Goal: Transaction & Acquisition: Subscribe to service/newsletter

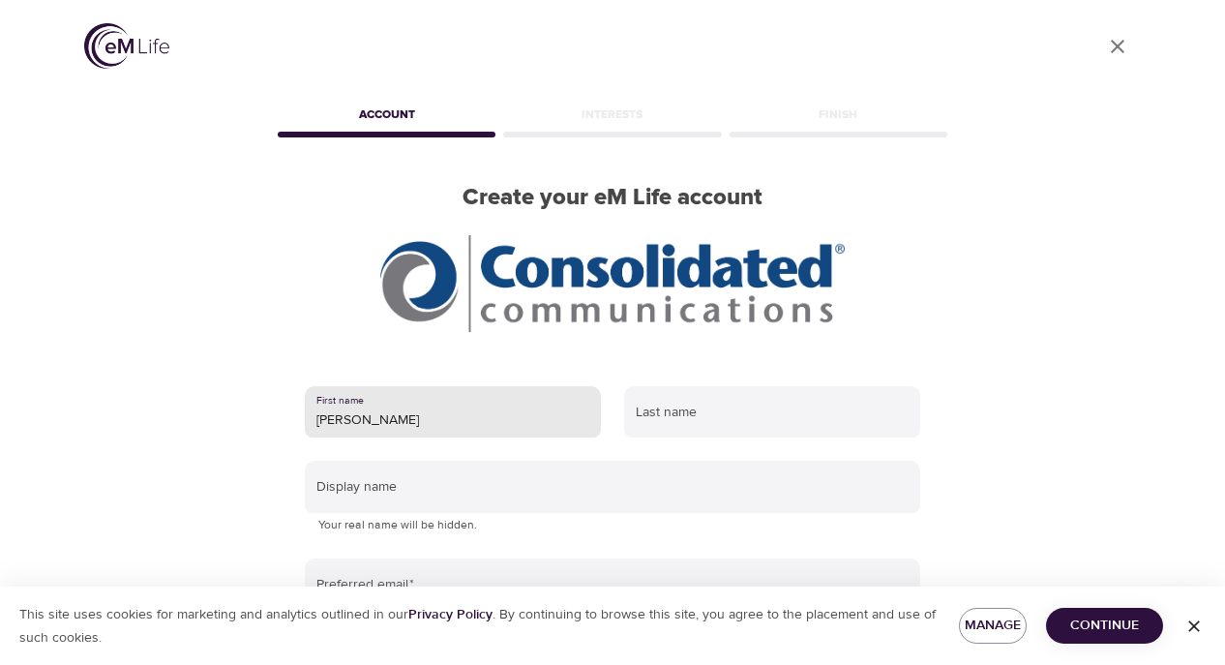
type input "Raymond"
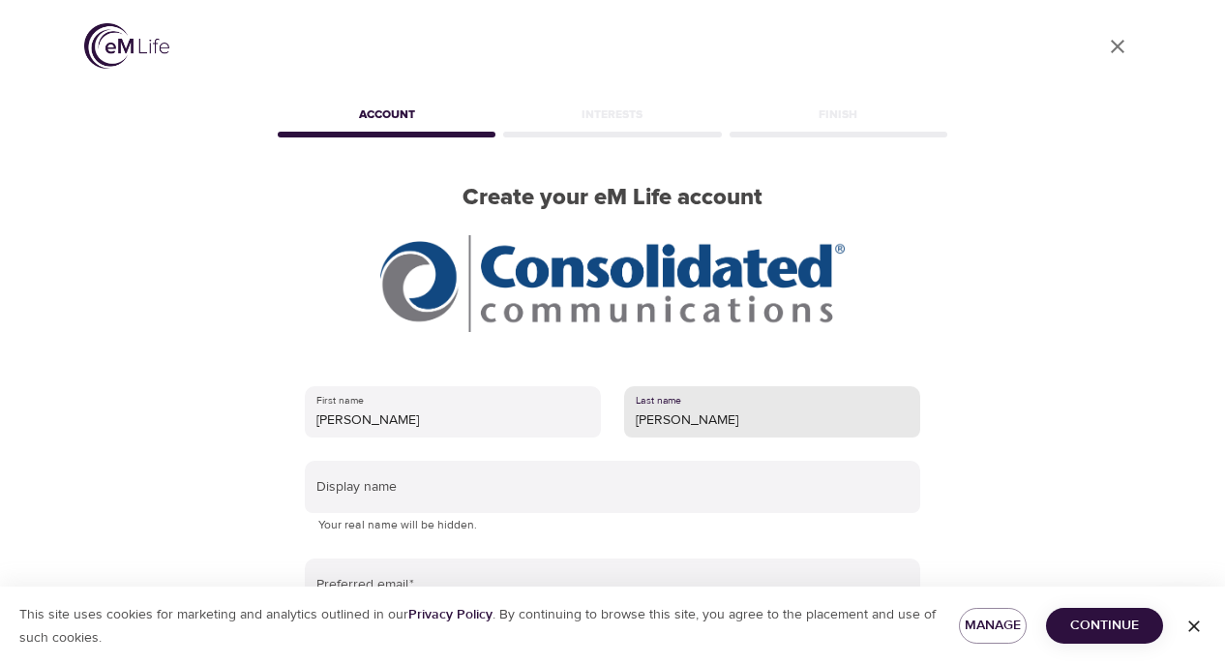
type input "Rolison"
type input "Raymond Rolison"
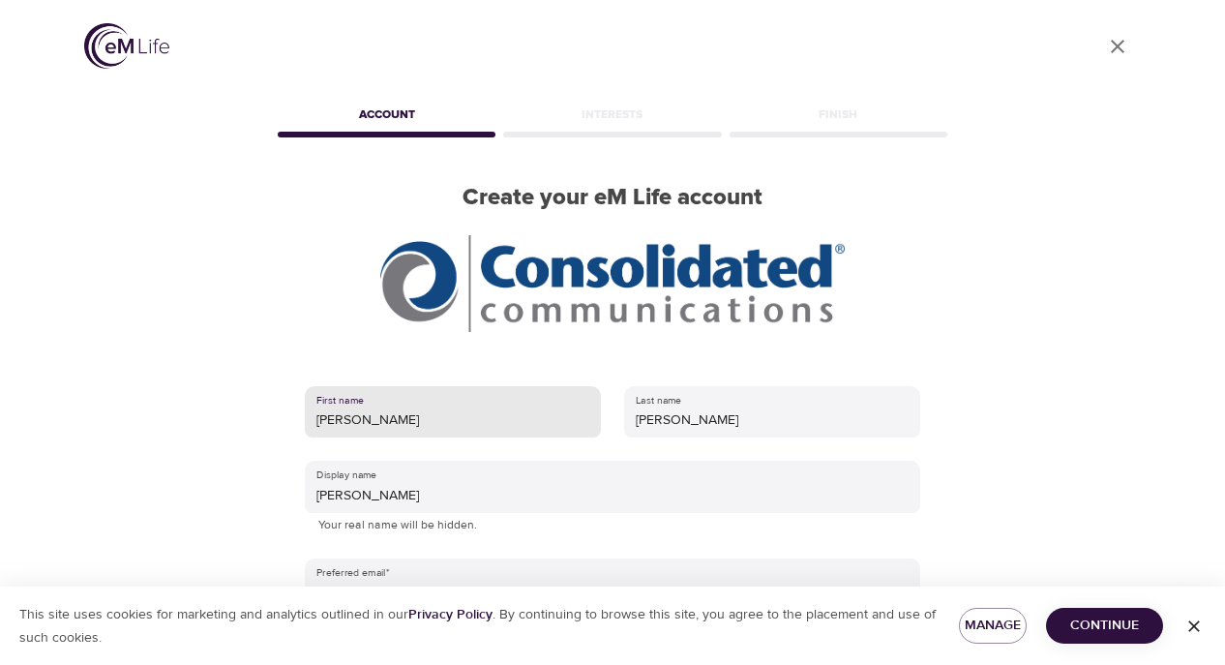
scroll to position [248, 0]
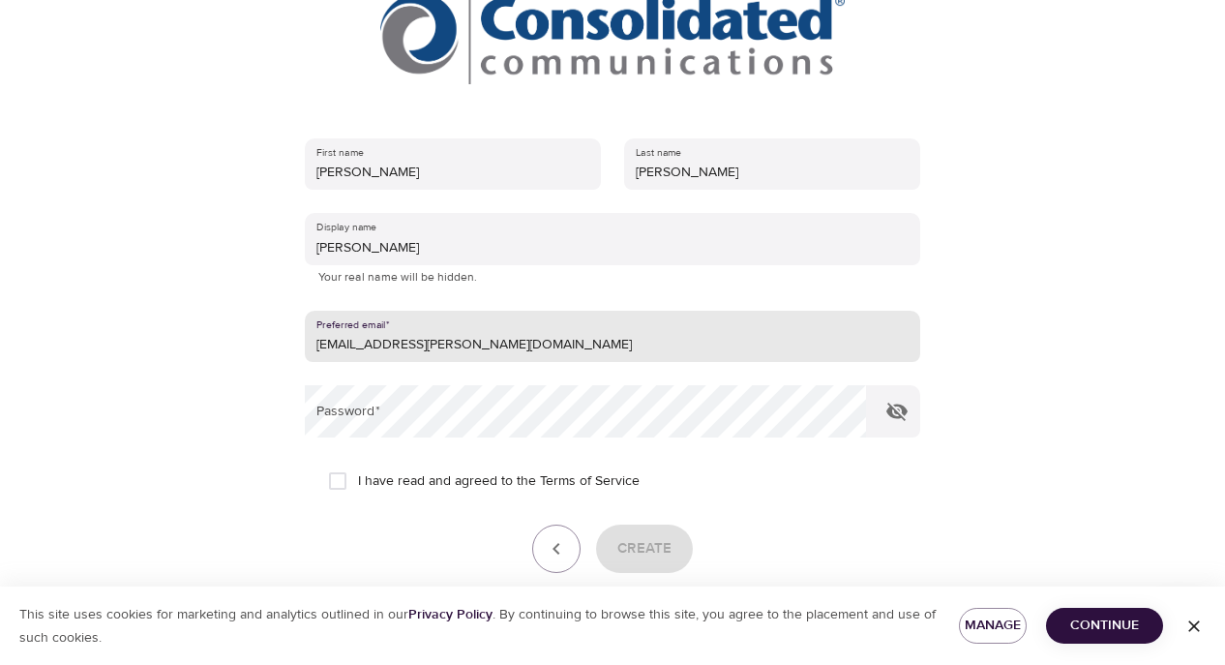
type input "ray.rolison@consolidated.net"
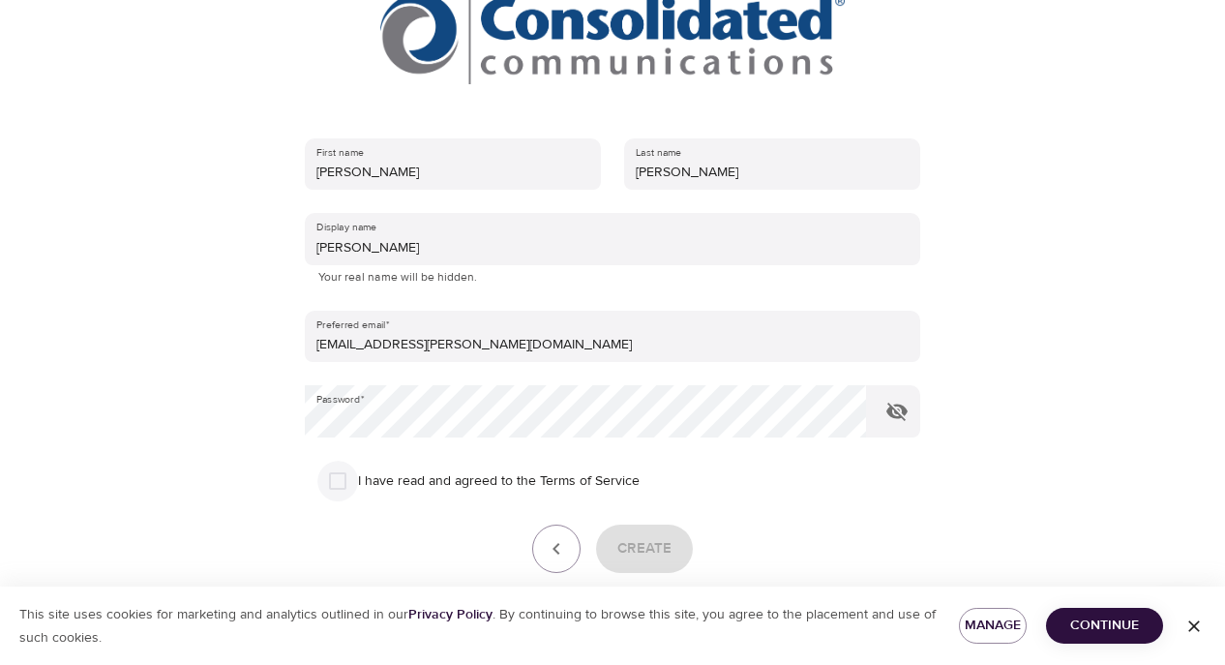
click at [342, 476] on input "I have read and agreed to the Terms of Service" at bounding box center [337, 481] width 41 height 41
checkbox input "true"
click at [641, 540] on span "Create" at bounding box center [645, 548] width 54 height 25
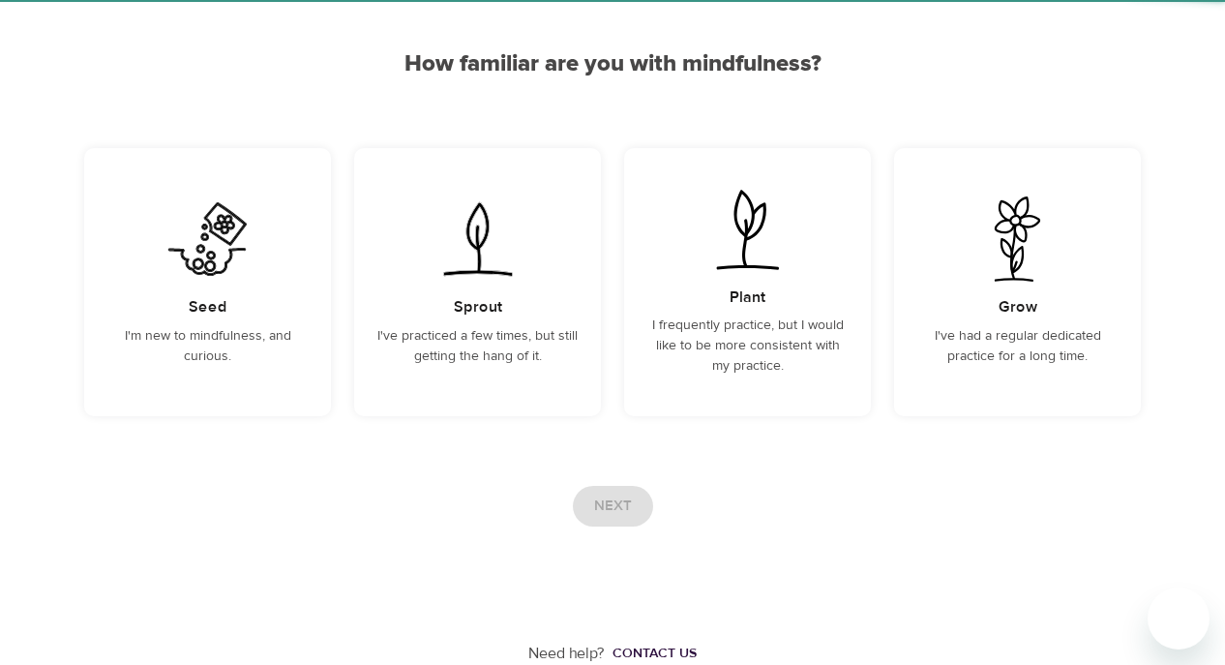
scroll to position [154, 0]
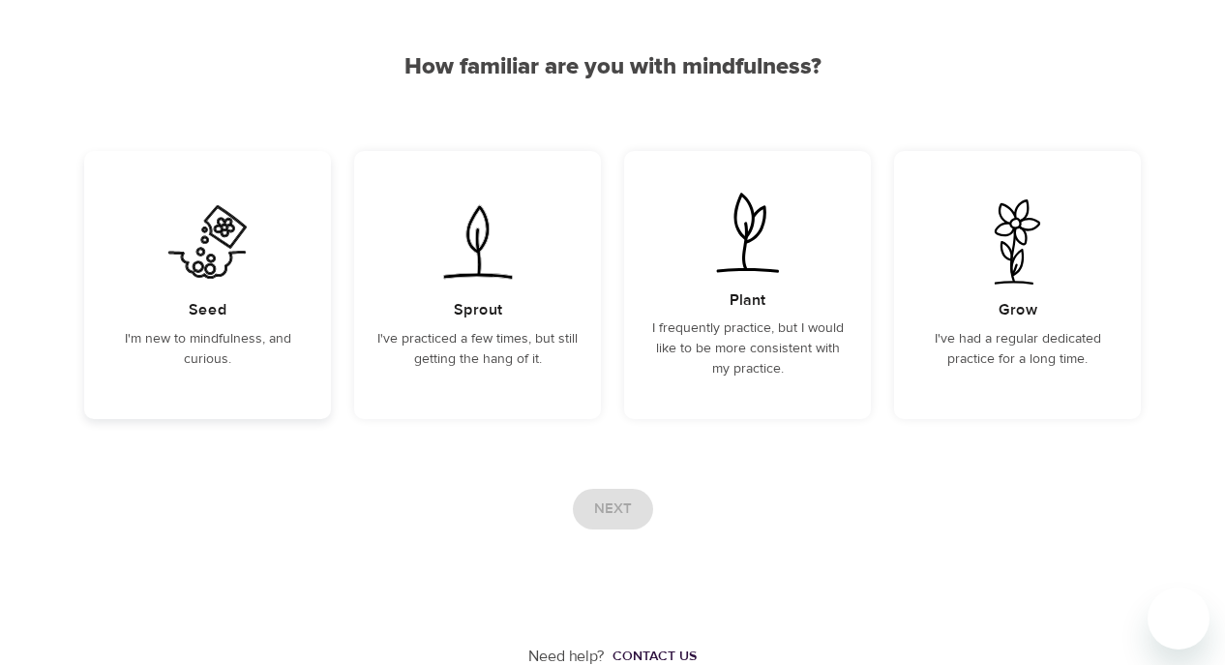
click at [211, 347] on p "I'm new to mindfulness, and curious." at bounding box center [207, 349] width 200 height 41
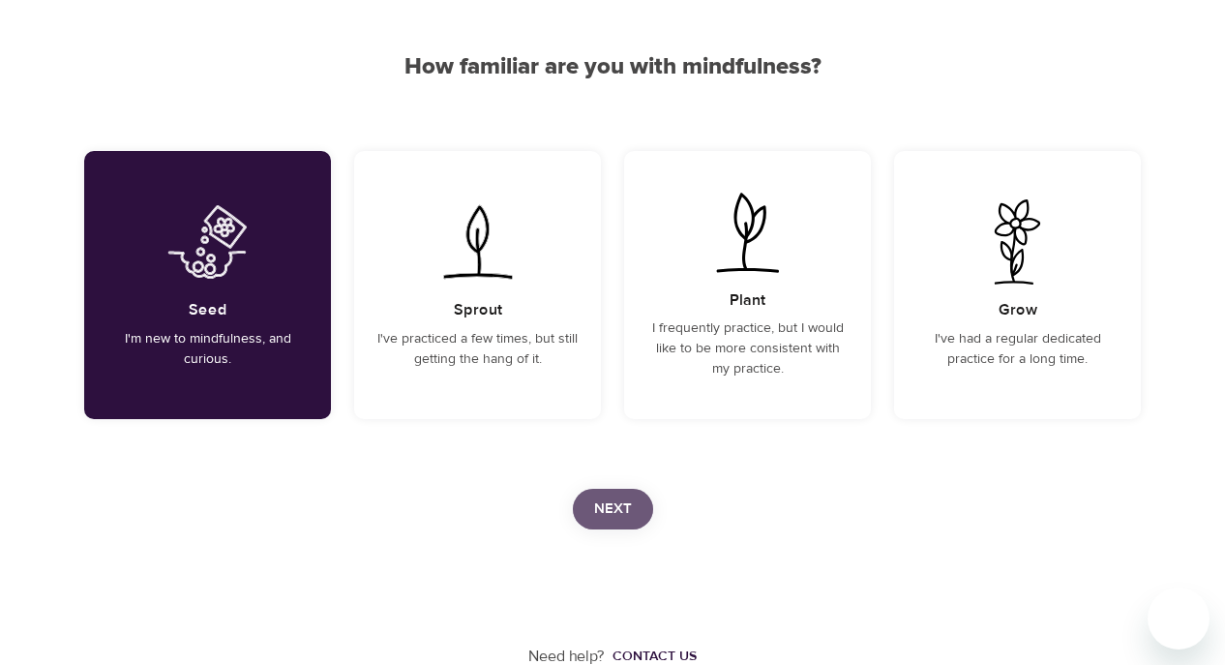
click at [596, 513] on span "Next" at bounding box center [613, 509] width 38 height 25
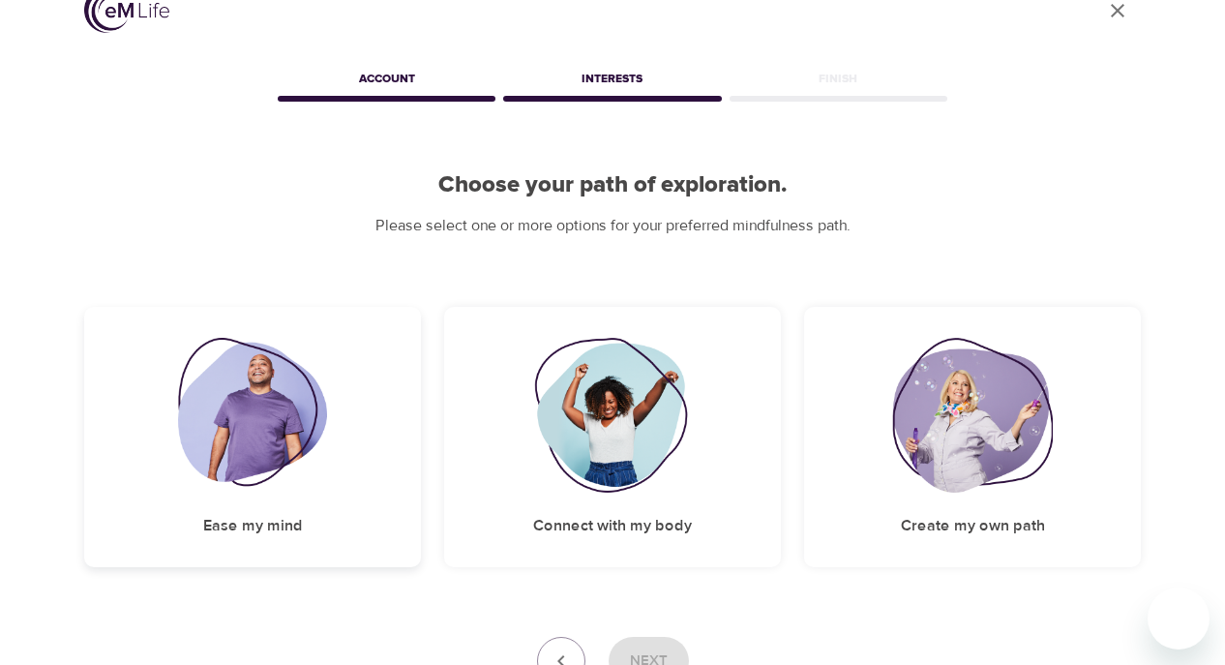
click at [270, 481] on img at bounding box center [253, 415] width 150 height 155
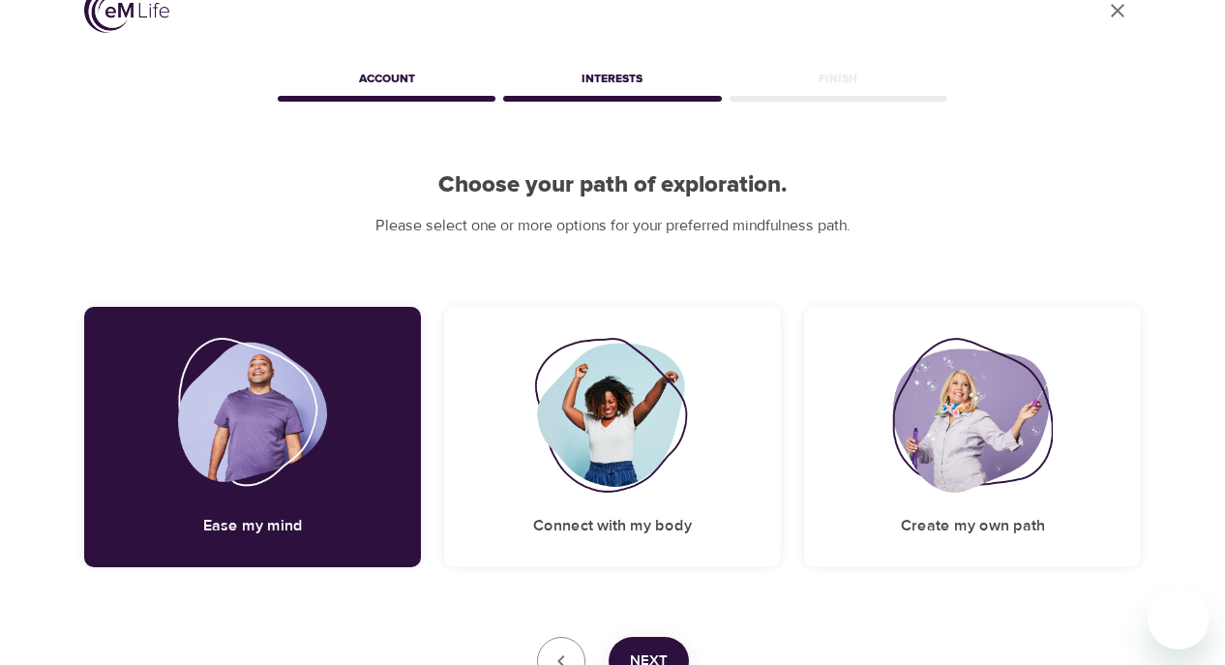
scroll to position [83, 0]
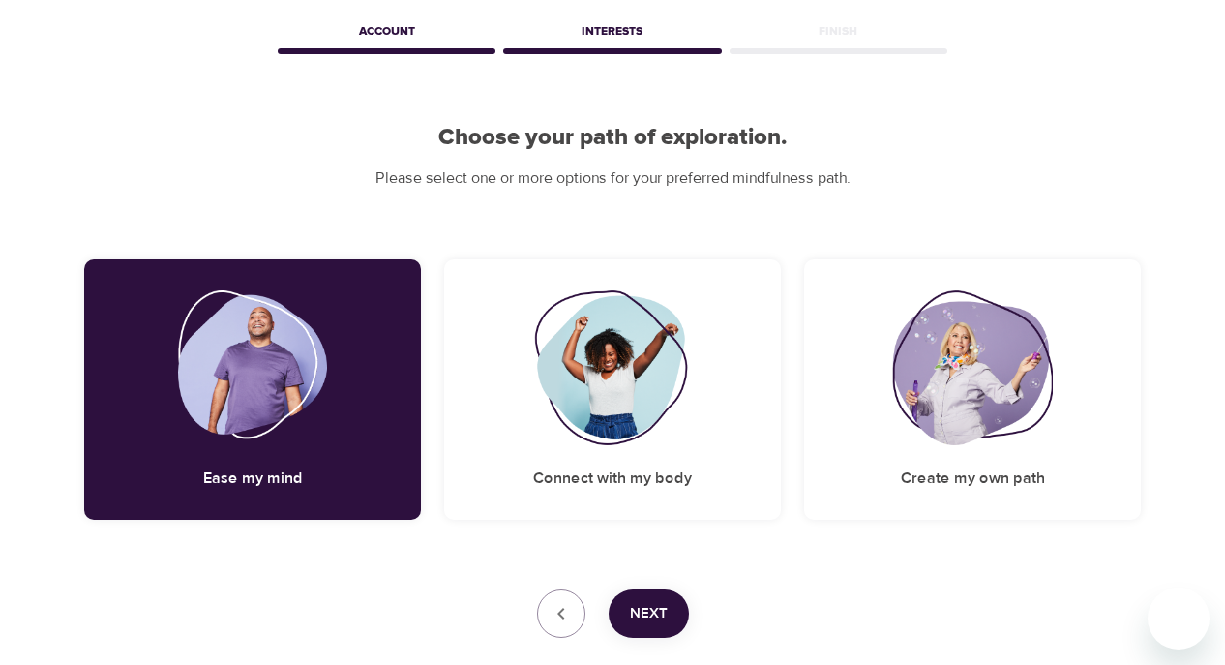
click at [655, 595] on button "Next" at bounding box center [649, 613] width 80 height 48
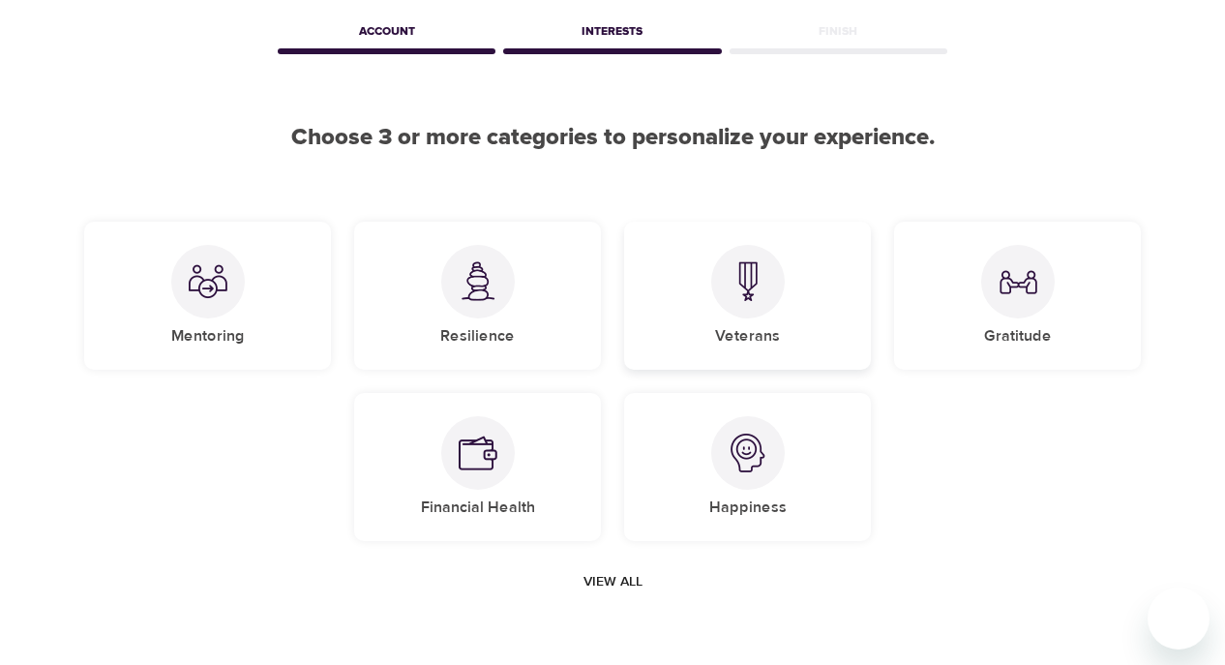
click at [714, 302] on div "Veterans" at bounding box center [747, 296] width 247 height 148
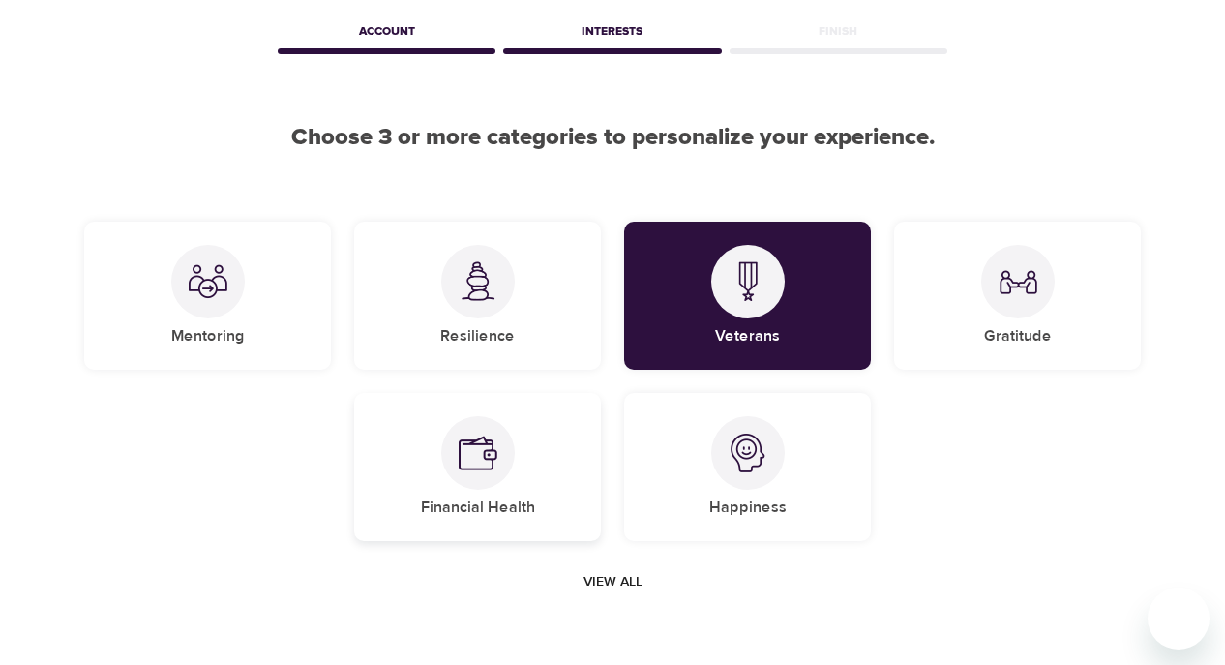
click at [476, 472] on div at bounding box center [478, 453] width 74 height 74
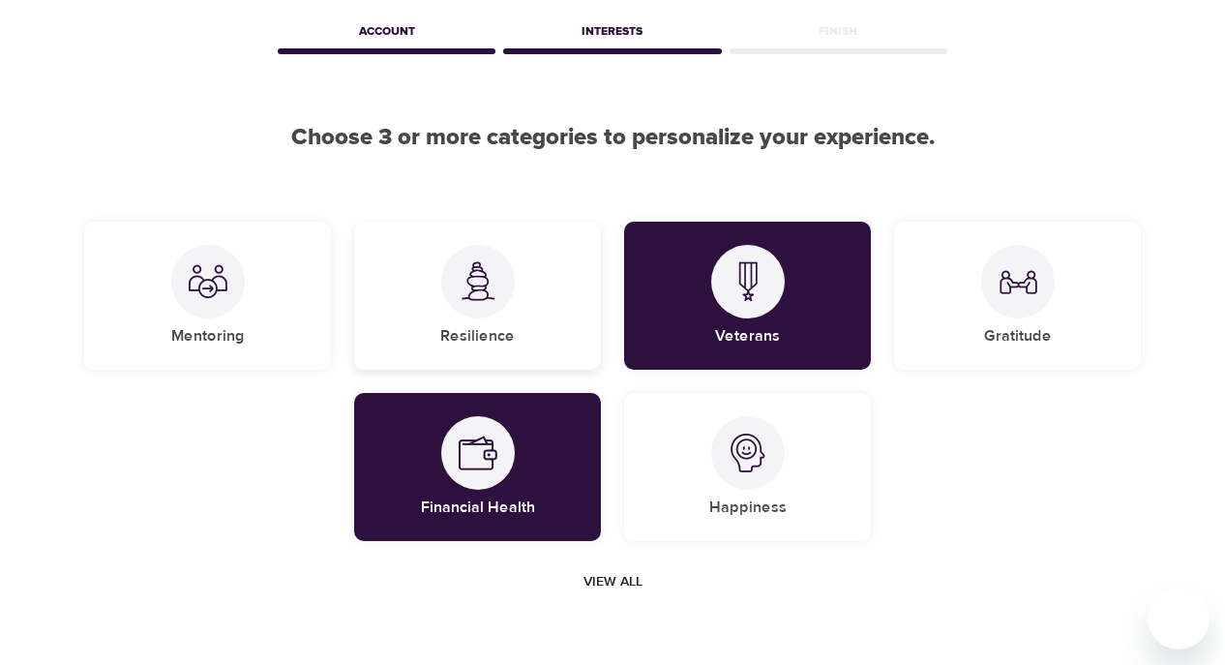
click at [483, 338] on h5 "Resilience" at bounding box center [477, 336] width 75 height 20
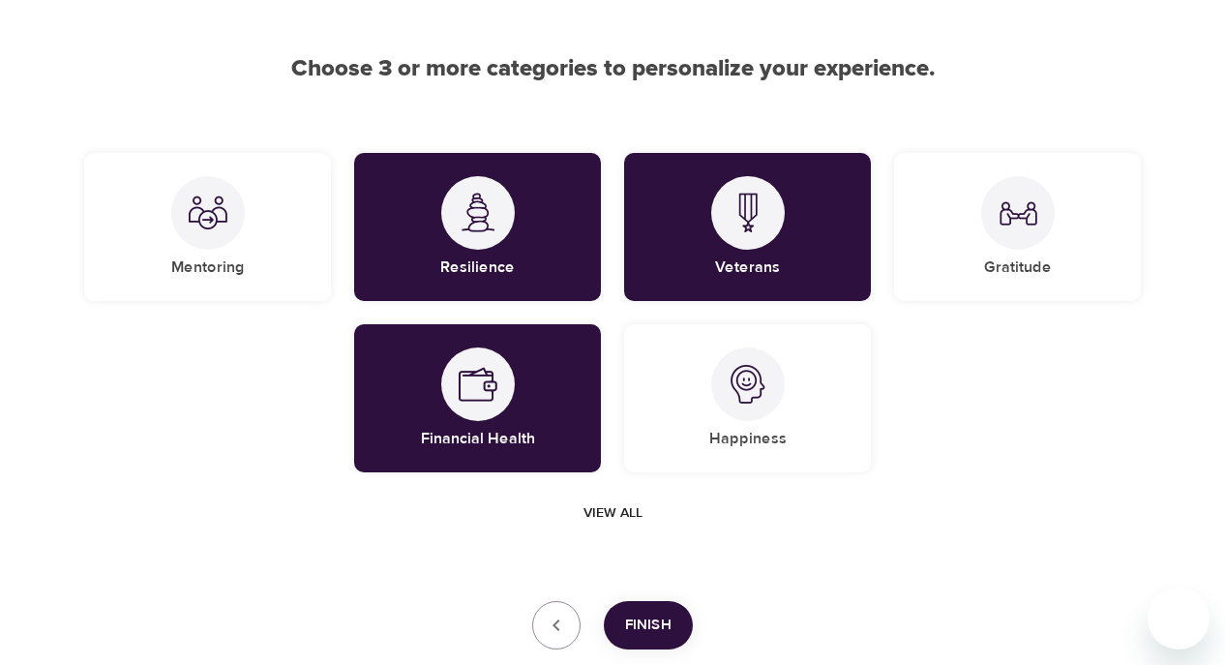
scroll to position [271, 0]
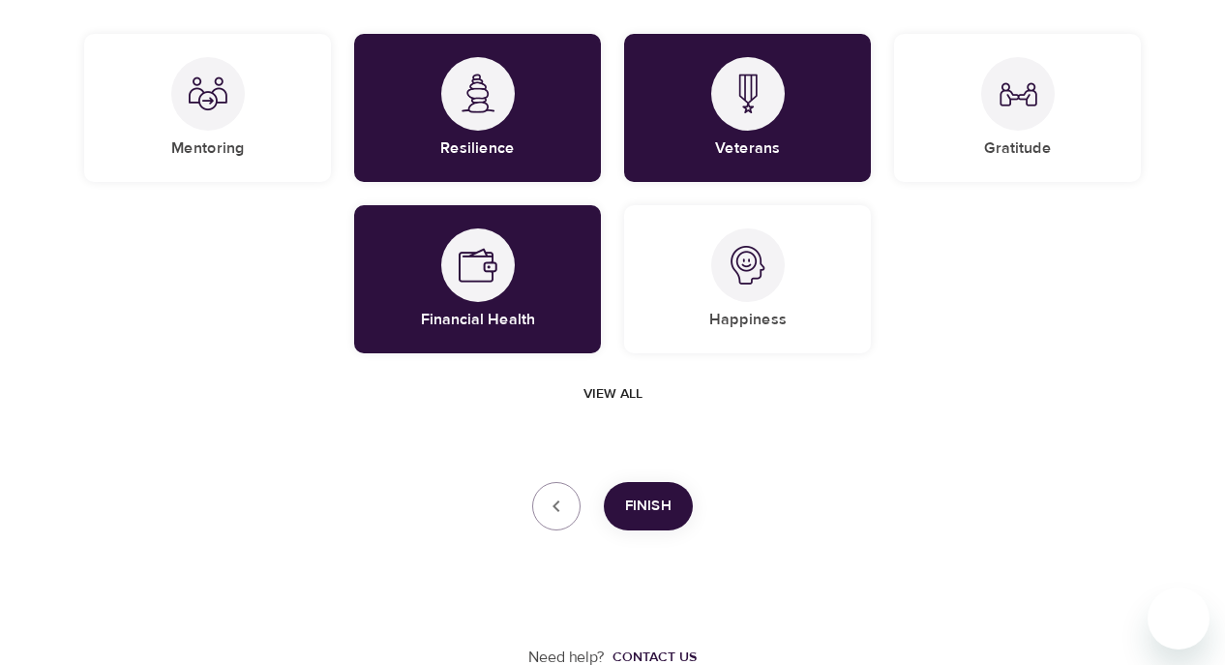
click at [646, 515] on span "Finish" at bounding box center [648, 506] width 46 height 25
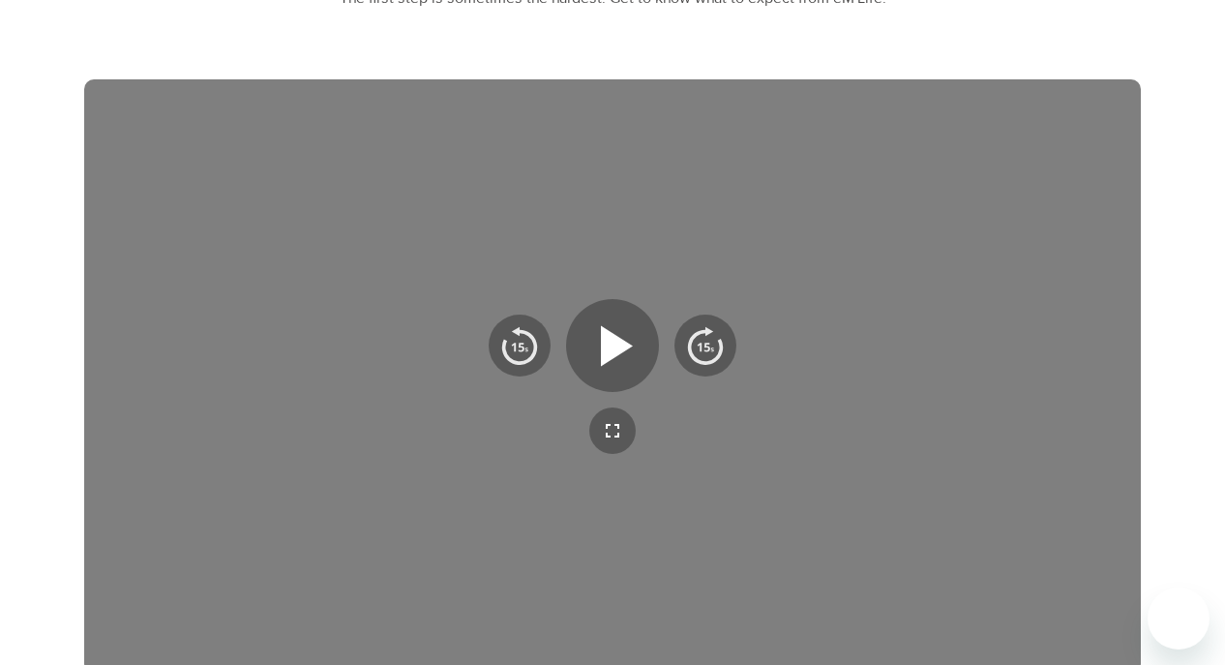
scroll to position [297, 0]
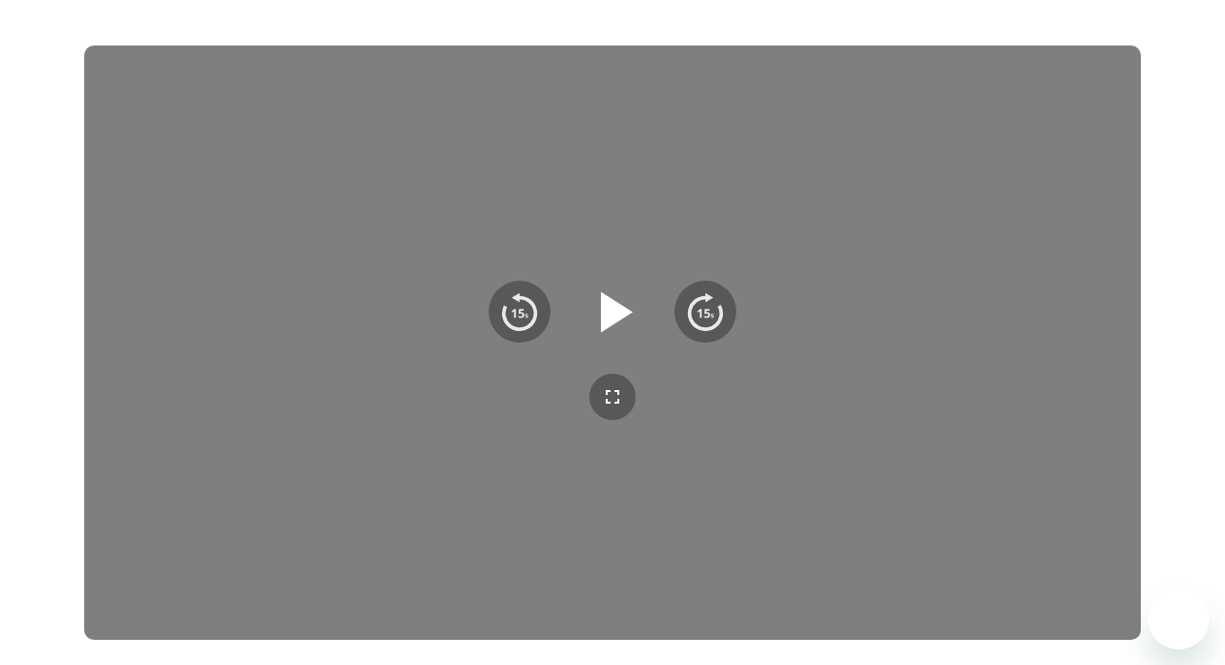
click at [625, 312] on icon "button" at bounding box center [617, 311] width 32 height 41
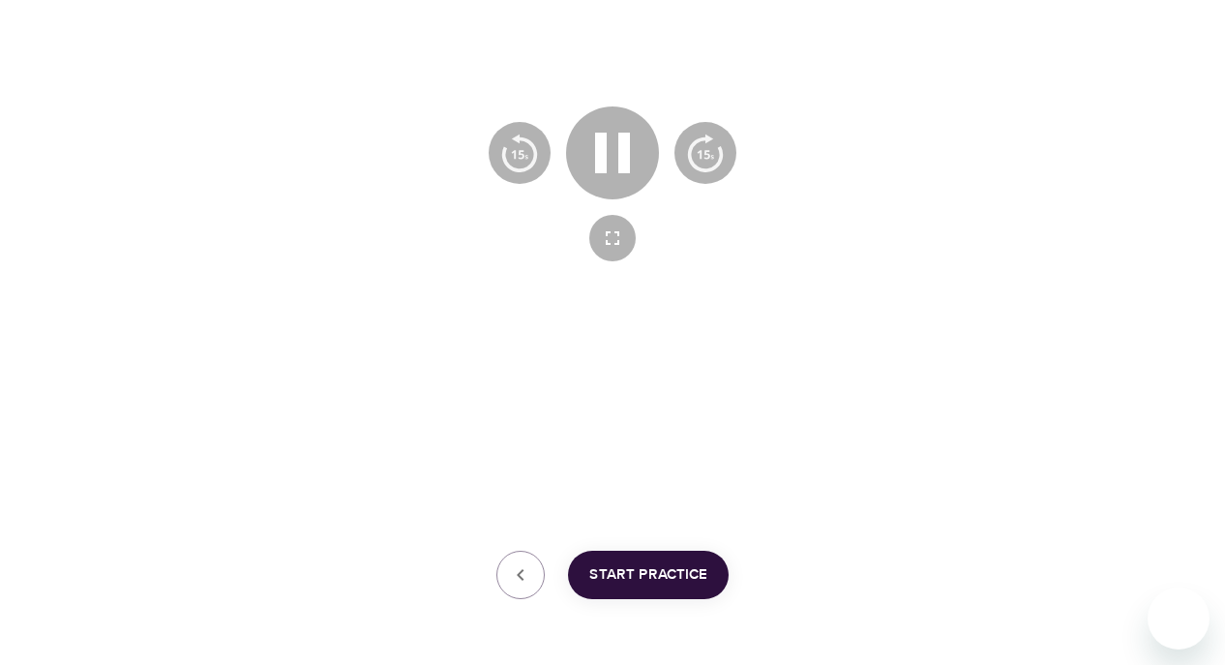
scroll to position [525, 0]
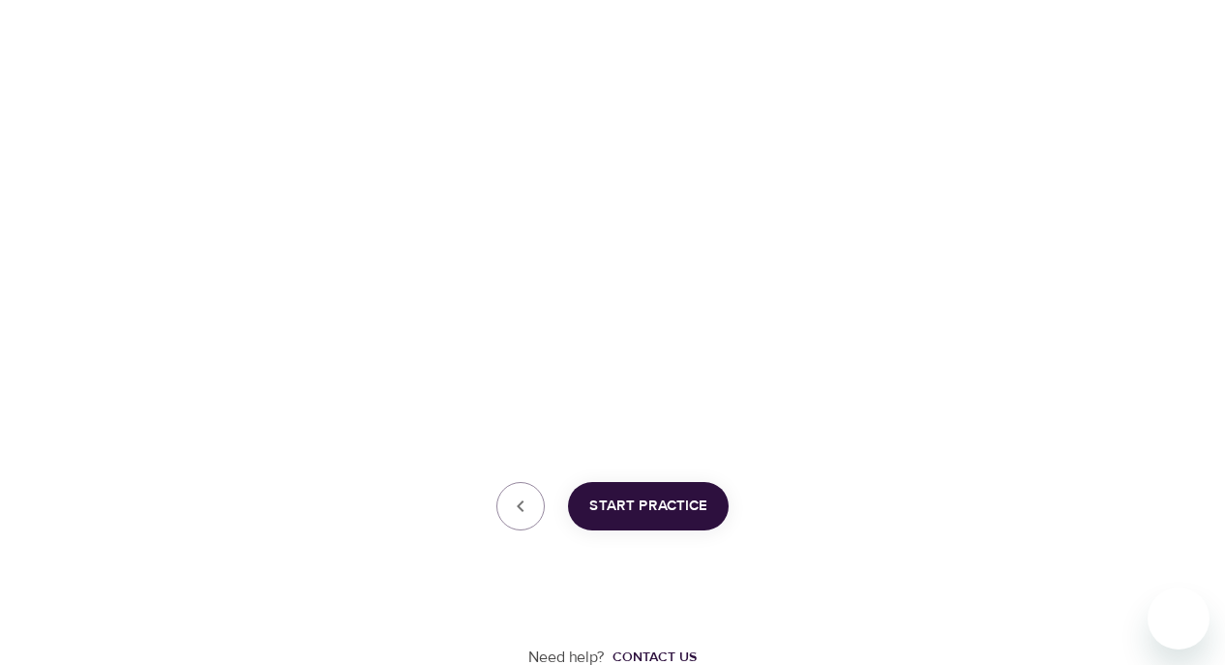
click at [649, 498] on span "Start Practice" at bounding box center [648, 506] width 118 height 25
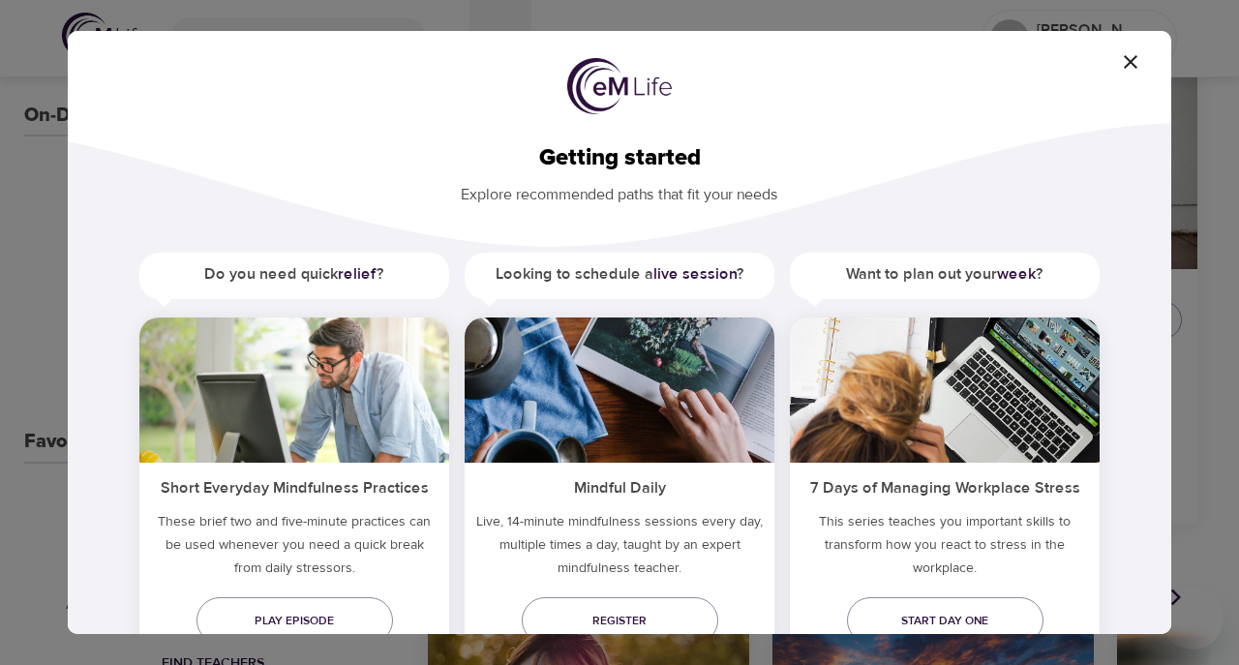
scroll to position [74, 0]
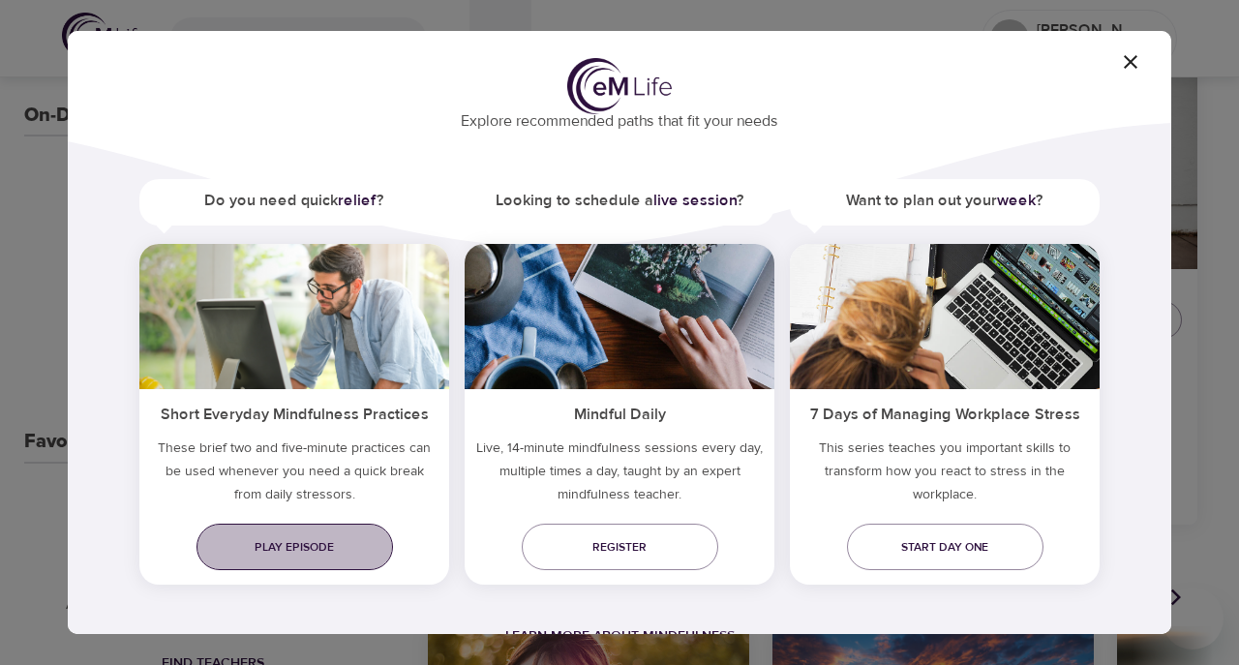
click at [307, 567] on link "Play episode" at bounding box center [294, 547] width 196 height 46
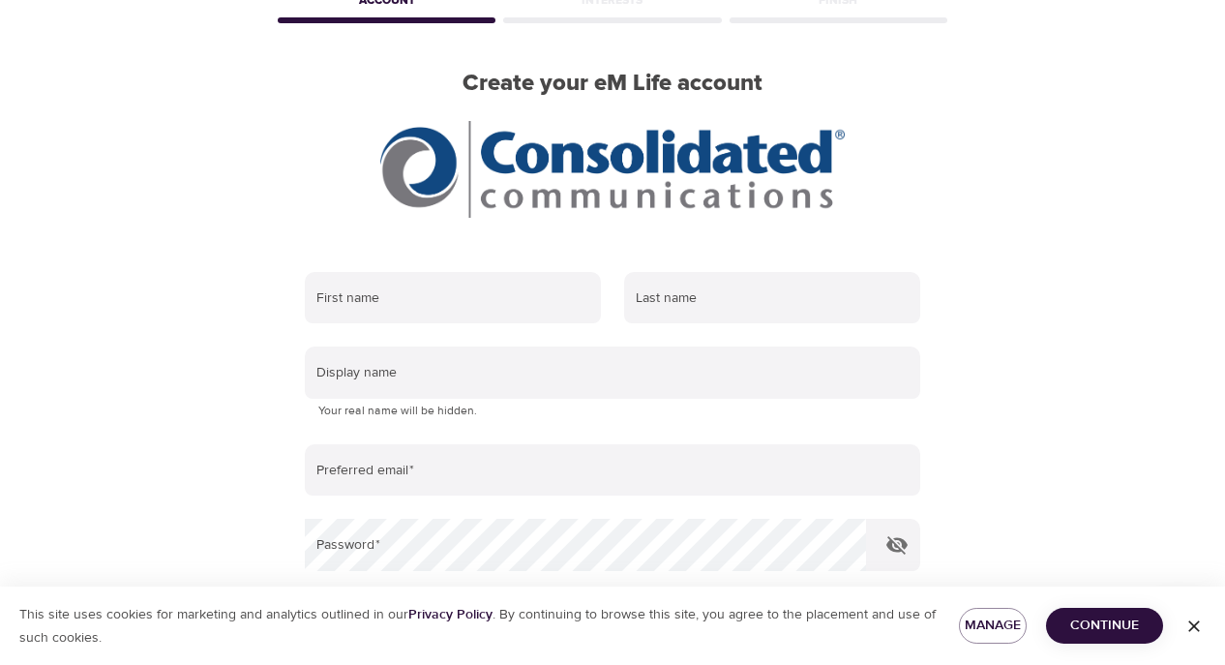
scroll to position [81, 0]
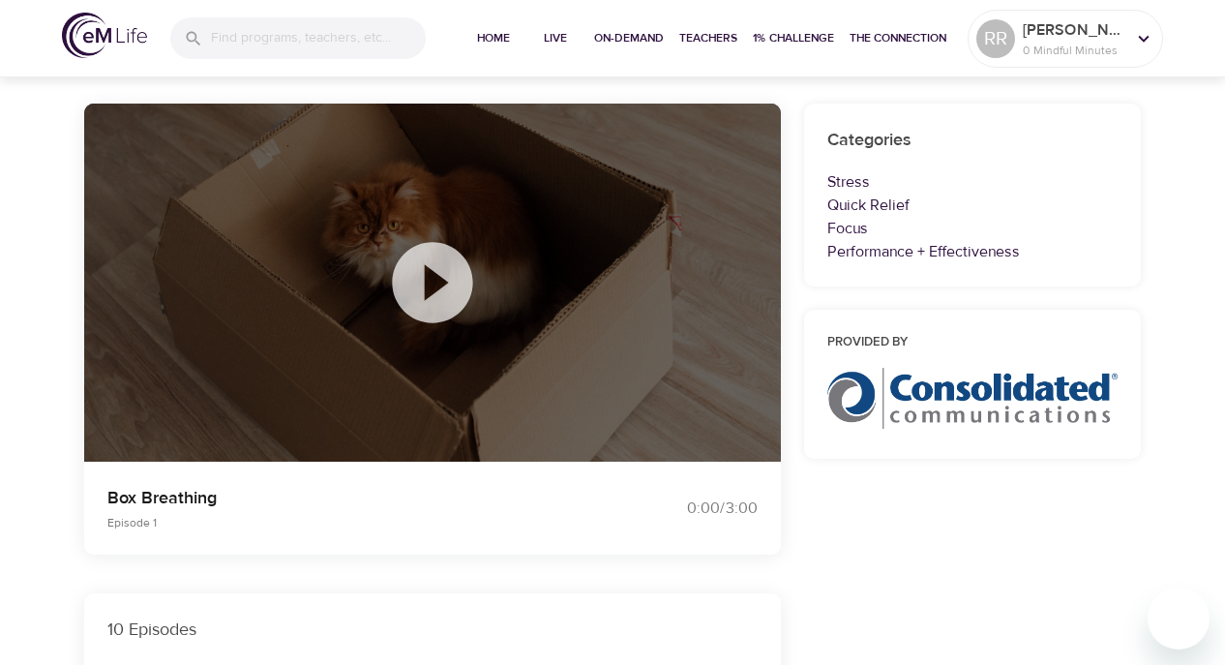
scroll to position [583, 0]
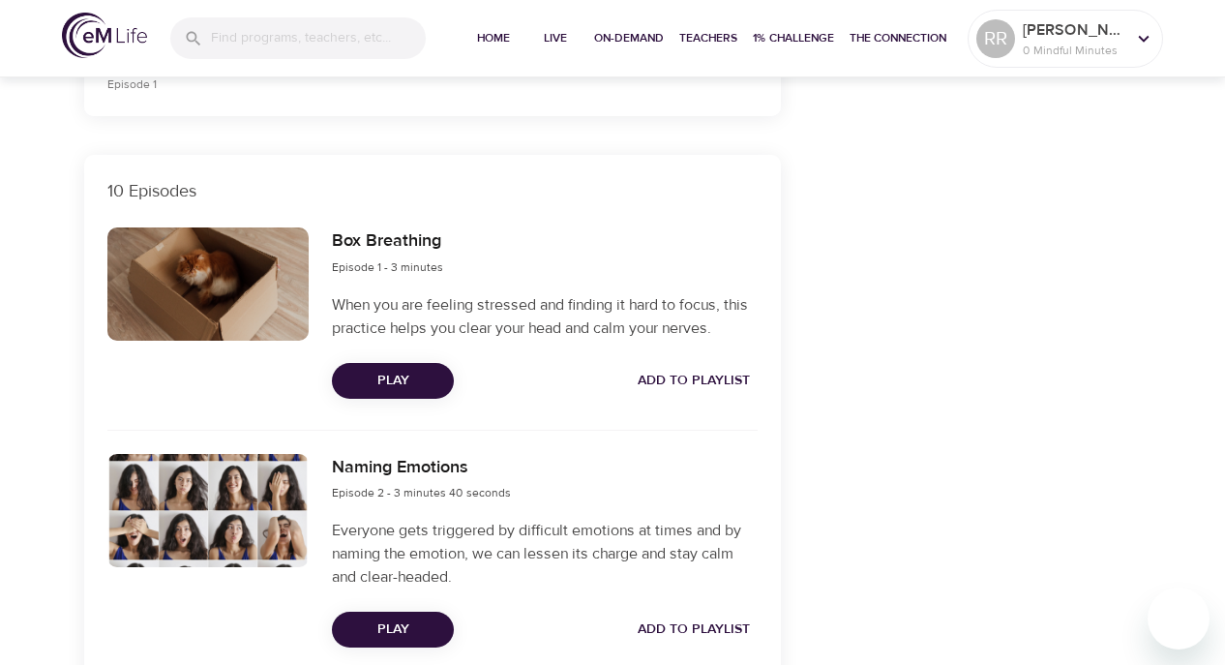
click at [390, 380] on span "Play" at bounding box center [392, 381] width 91 height 24
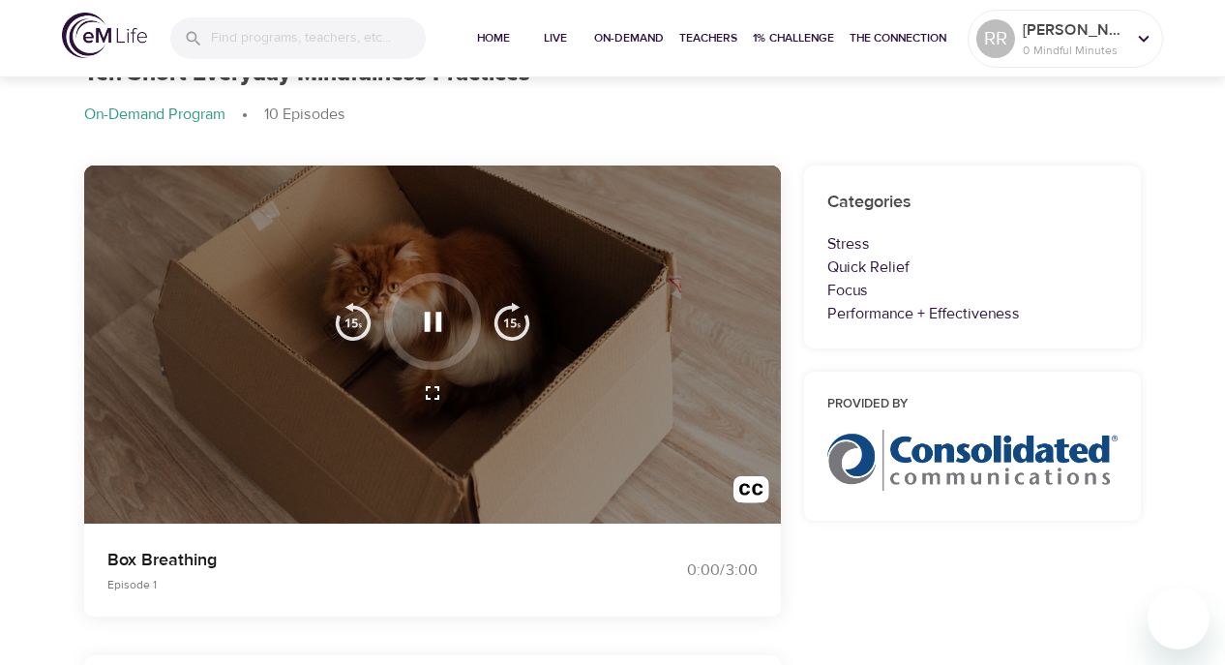
scroll to position [0, 0]
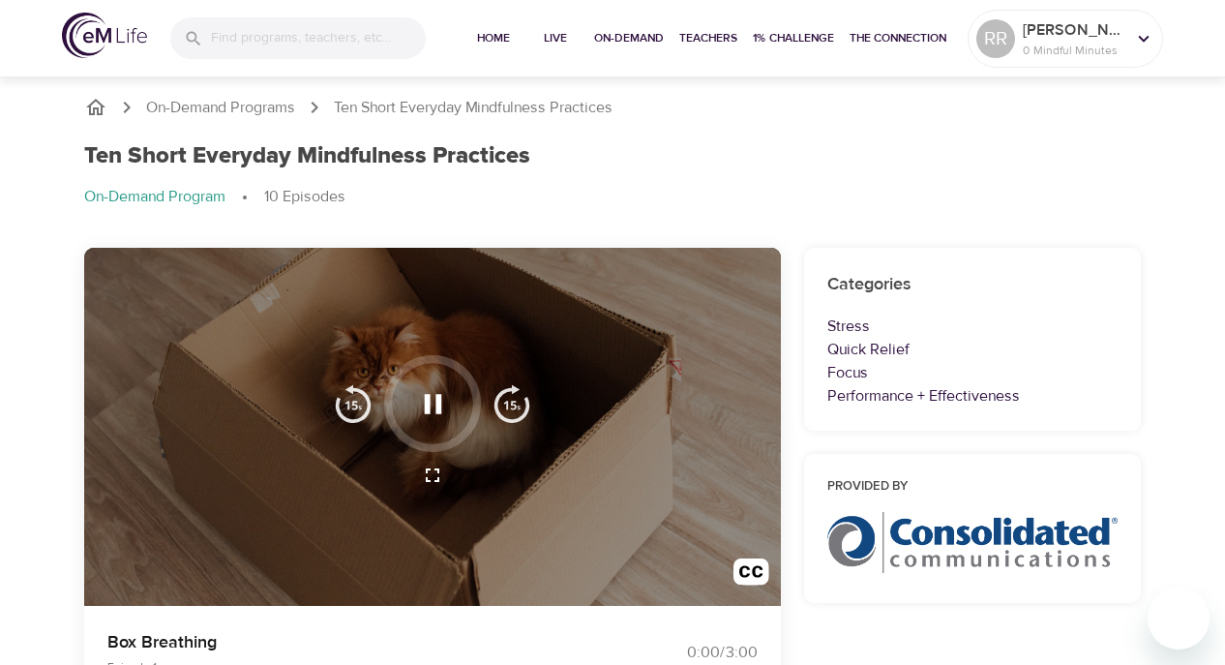
click at [385, 478] on div at bounding box center [432, 475] width 221 height 46
click at [348, 418] on img "button" at bounding box center [353, 403] width 39 height 39
click at [427, 475] on icon "button" at bounding box center [432, 475] width 23 height 23
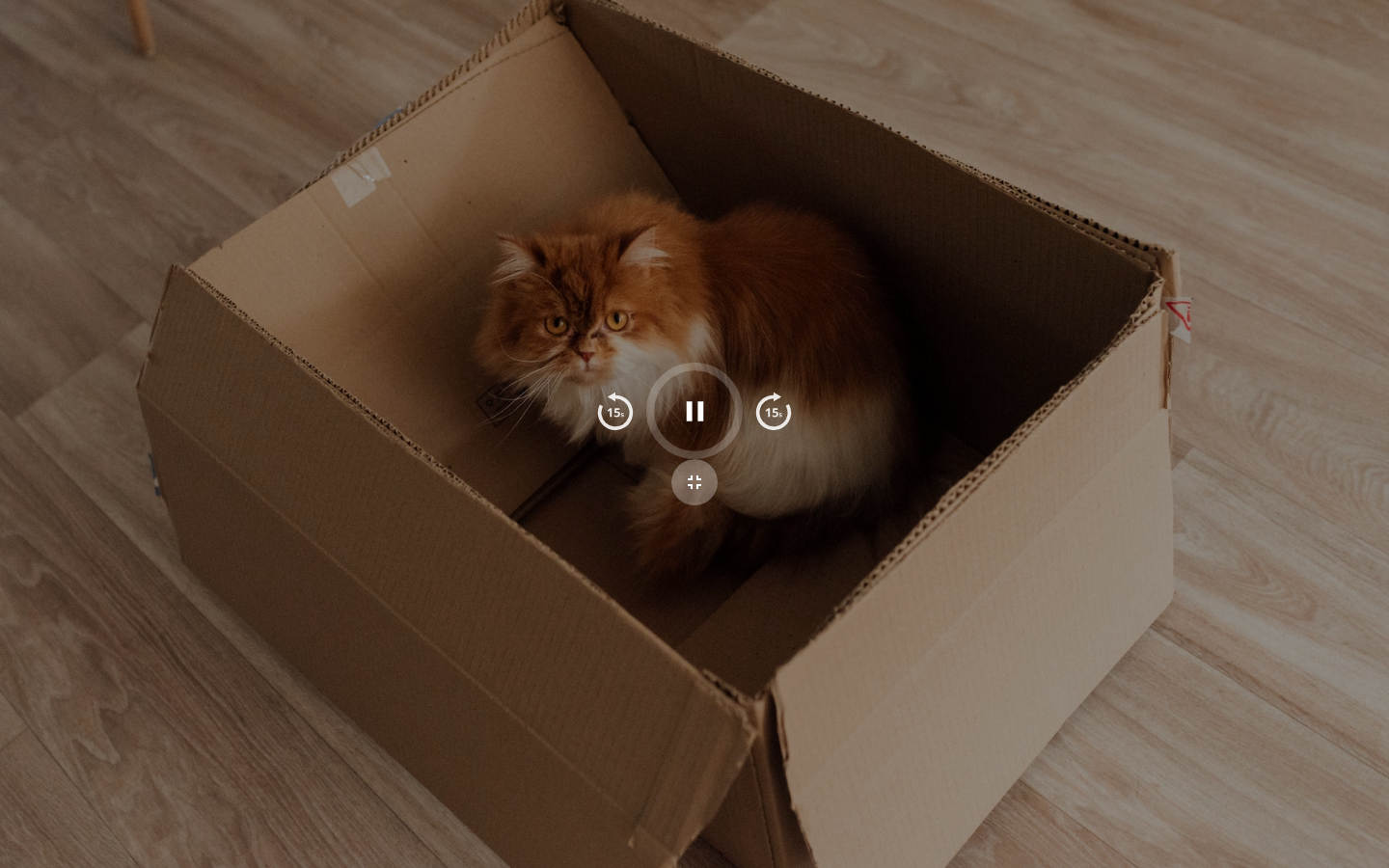
click at [695, 482] on icon "button" at bounding box center [694, 481] width 23 height 23
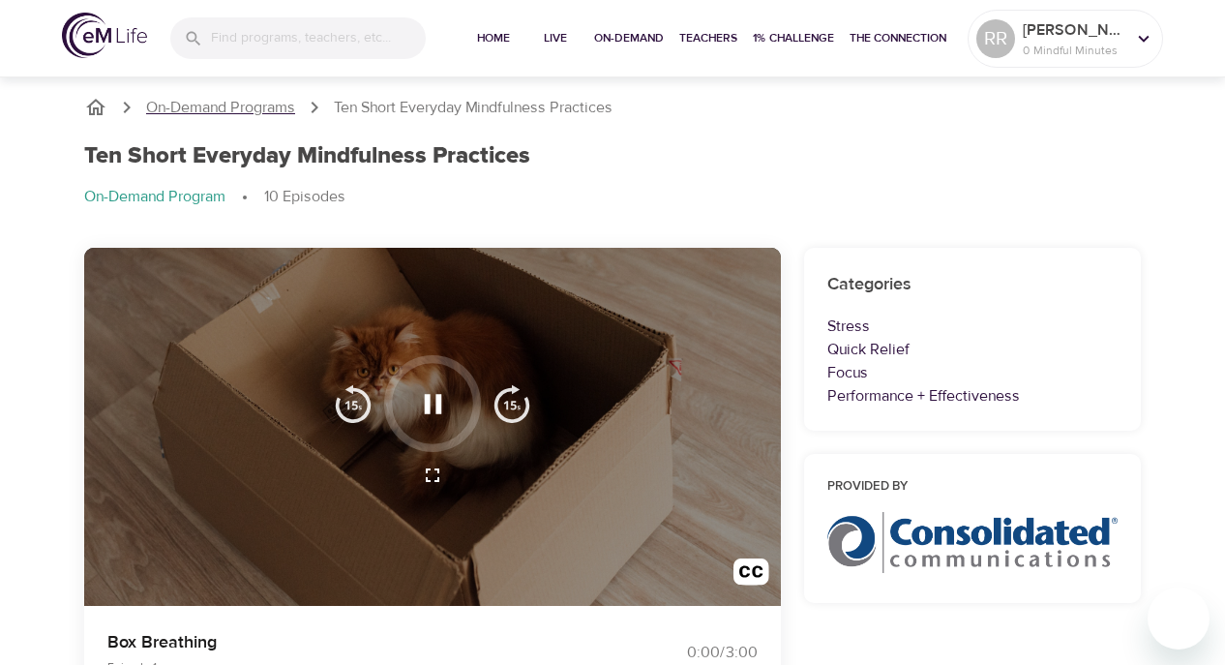
click at [273, 115] on p "On-Demand Programs" at bounding box center [220, 108] width 149 height 22
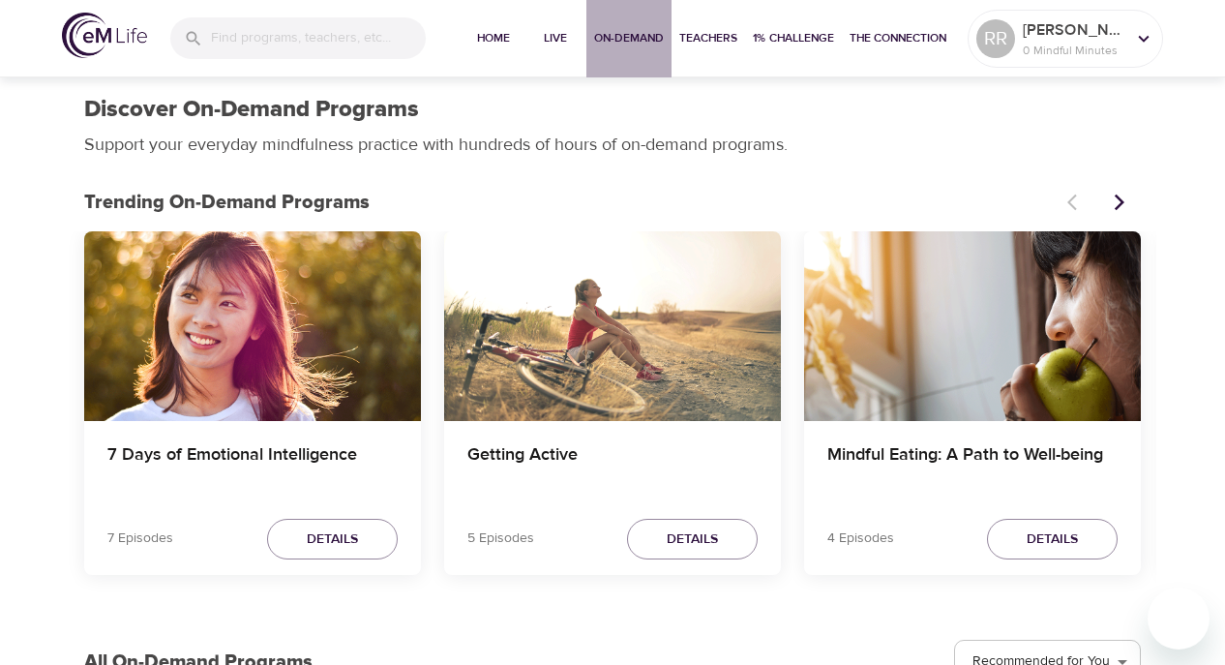
click at [622, 42] on span "On-Demand" at bounding box center [629, 38] width 70 height 20
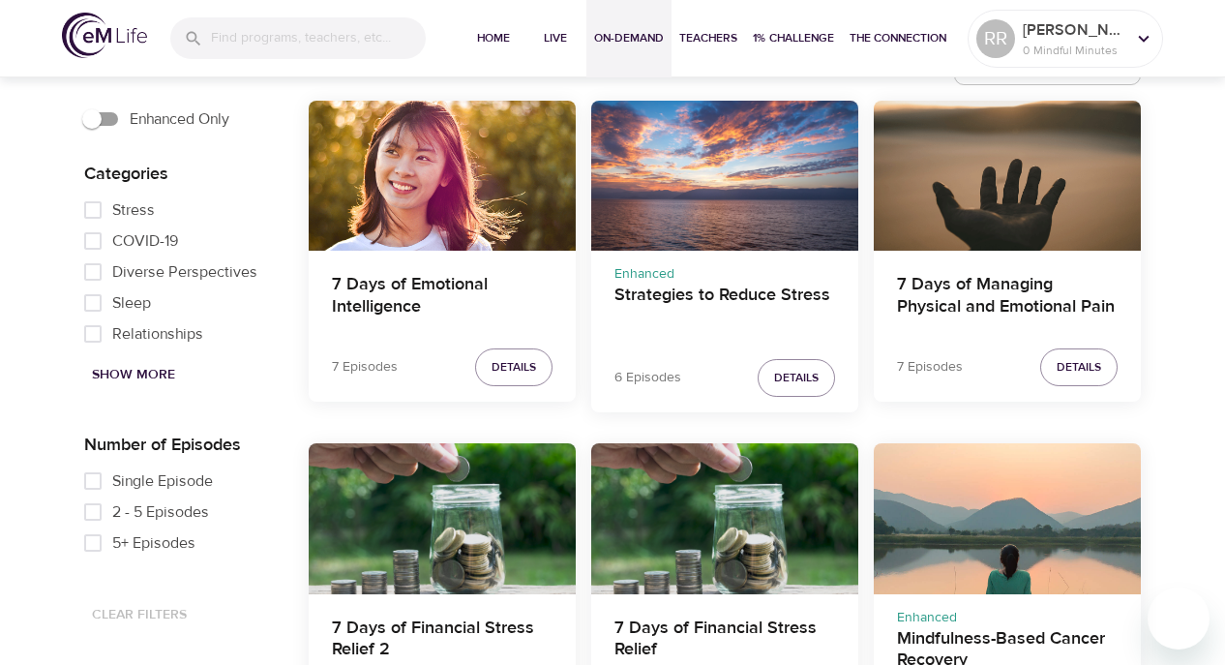
scroll to position [602, 0]
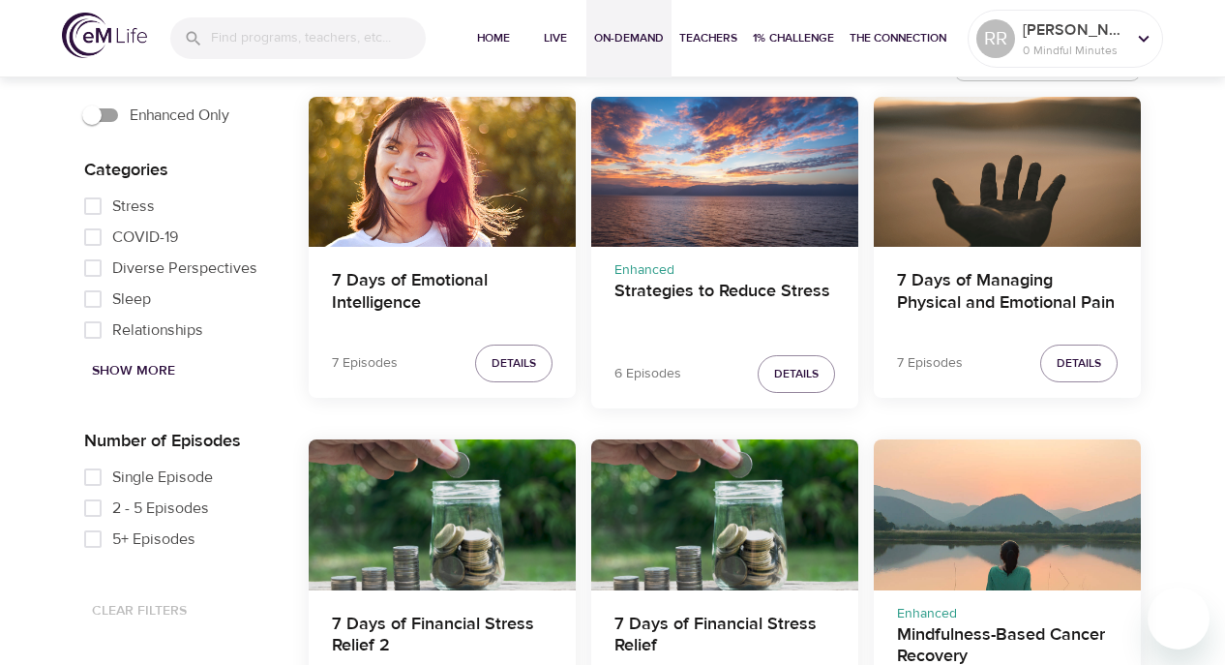
click at [131, 477] on span "Single Episode" at bounding box center [162, 477] width 101 height 23
click at [112, 477] on input "Single Episode" at bounding box center [93, 477] width 39 height 31
checkbox input "true"
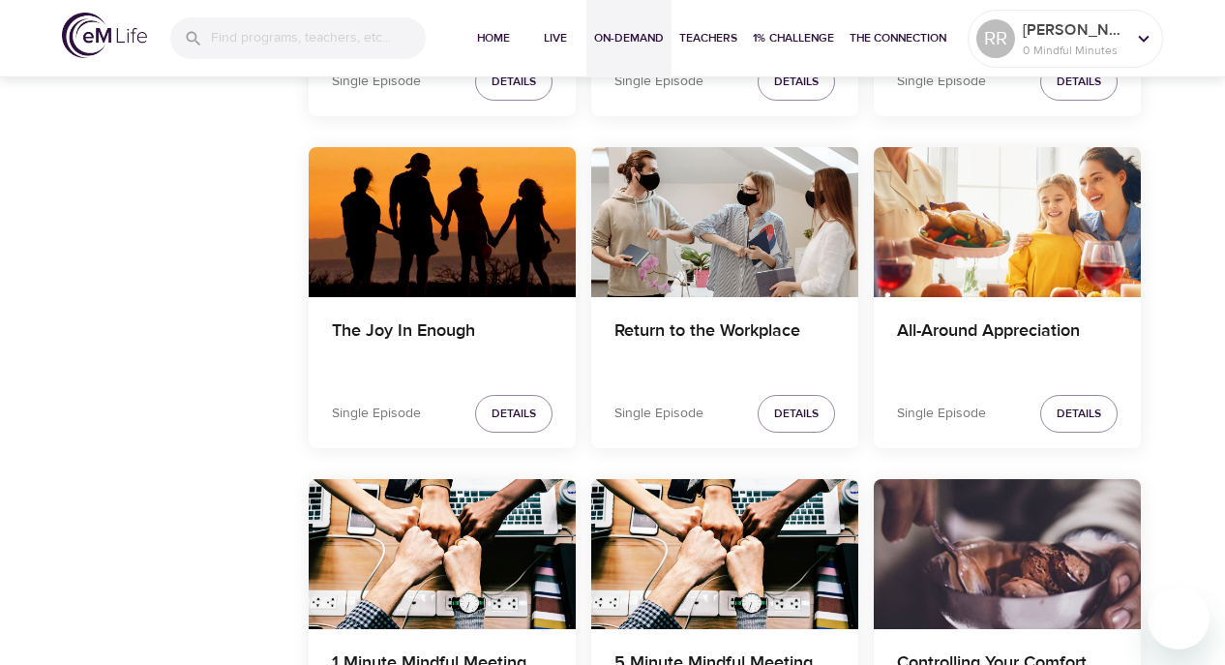
scroll to position [1397, 0]
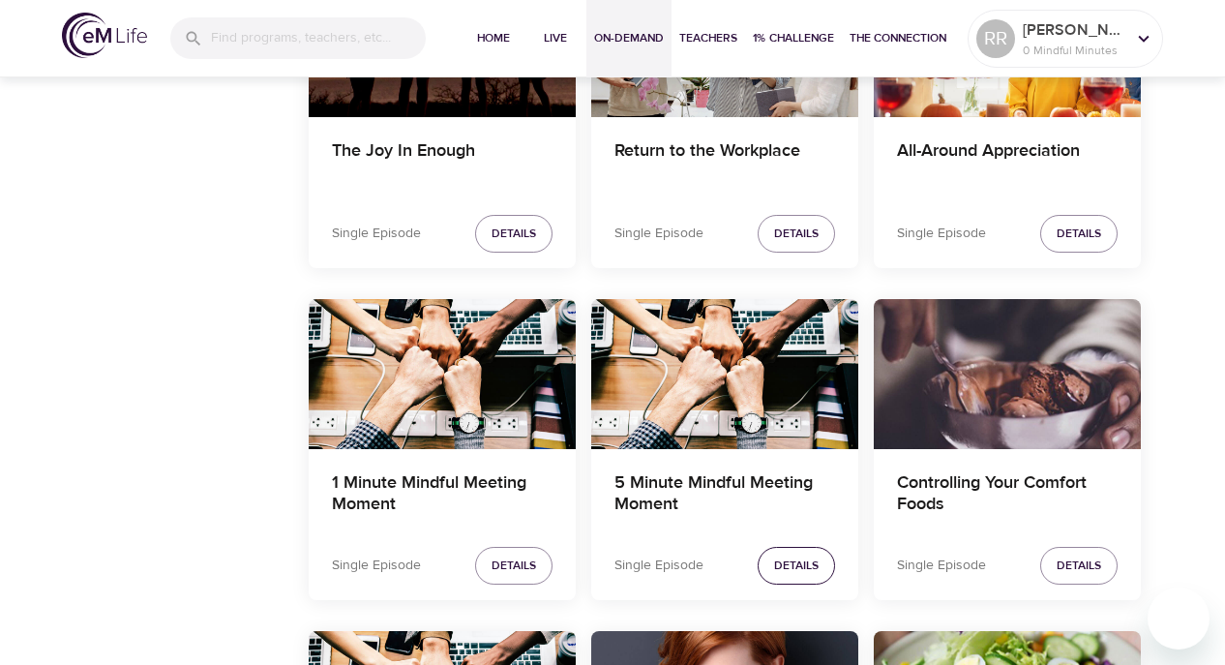
click at [786, 566] on span "Details" at bounding box center [796, 566] width 45 height 20
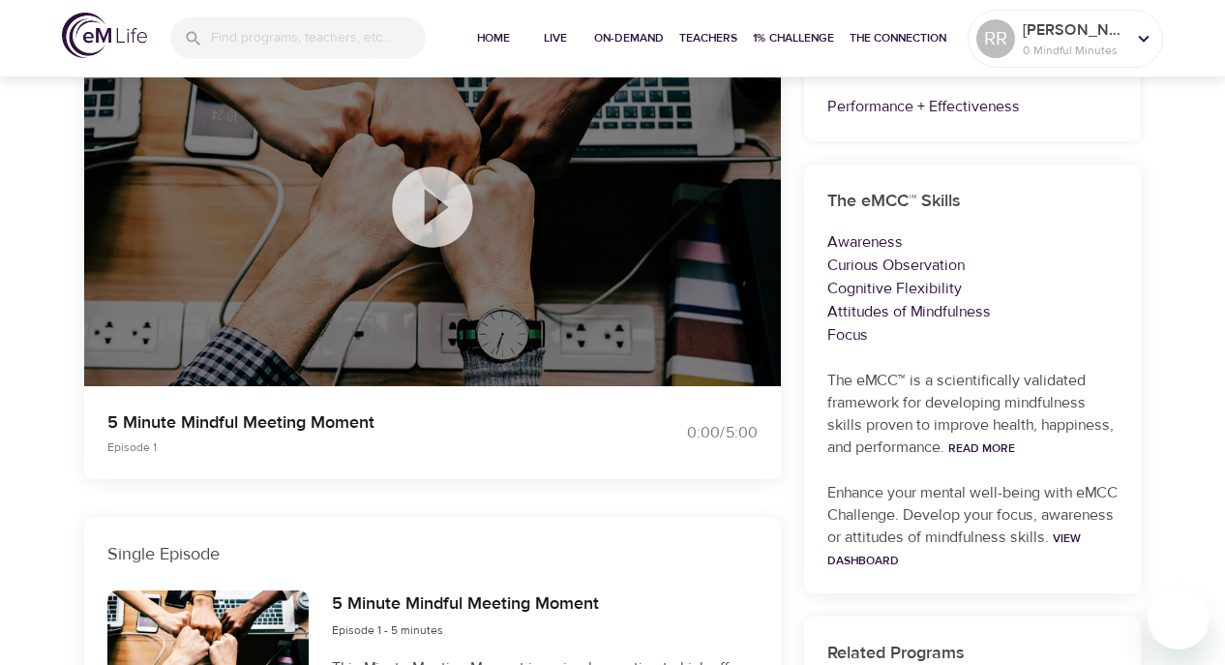
click at [440, 224] on icon at bounding box center [432, 206] width 80 height 80
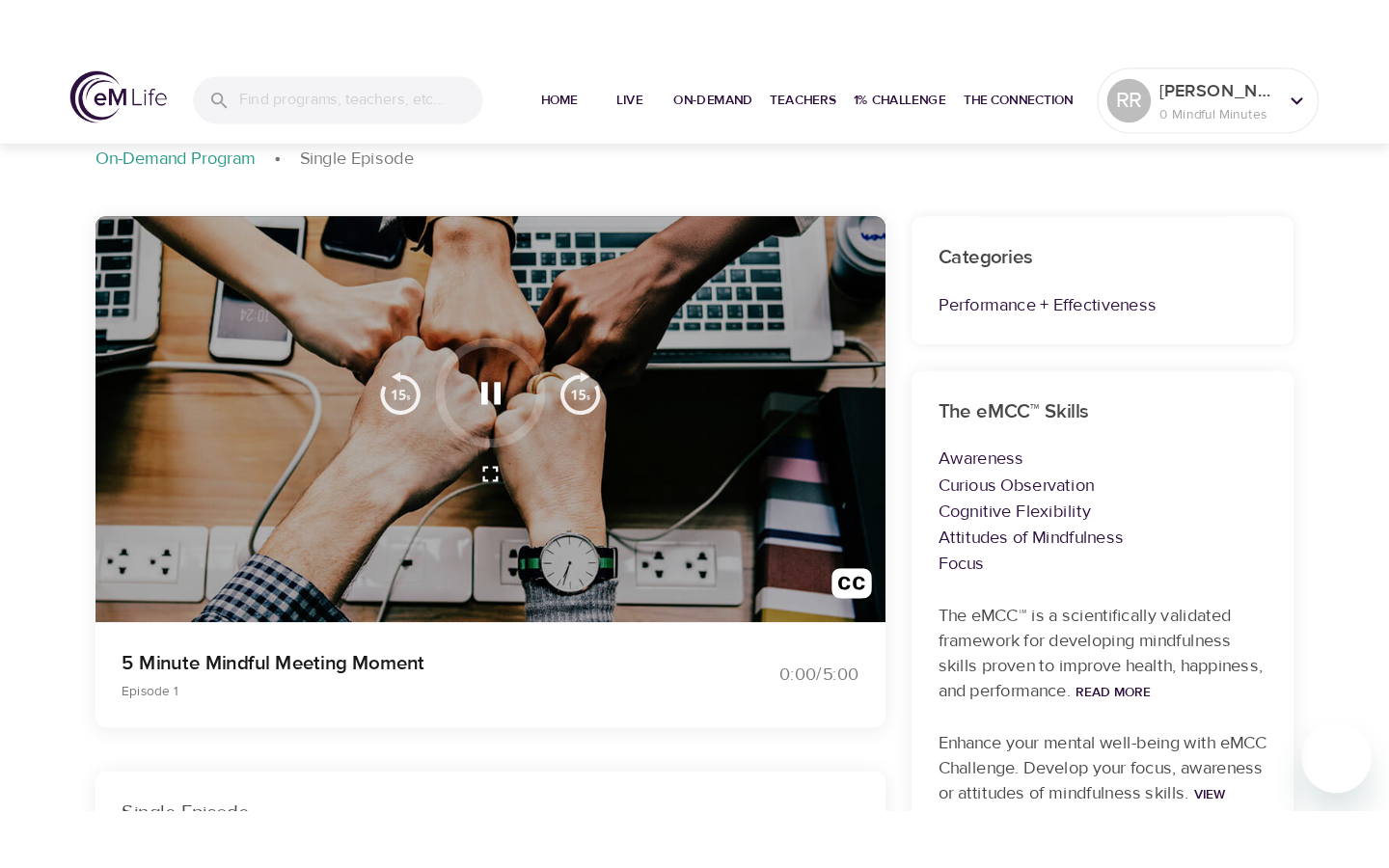
scroll to position [104, 0]
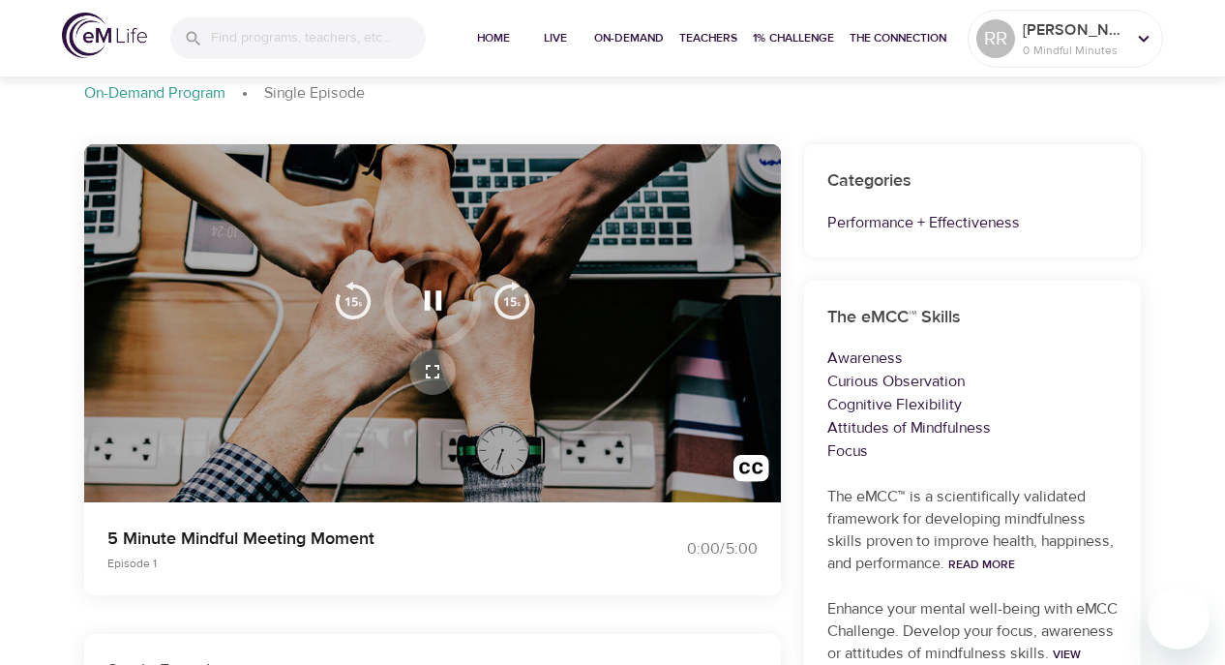
click at [417, 355] on button "button" at bounding box center [432, 371] width 46 height 46
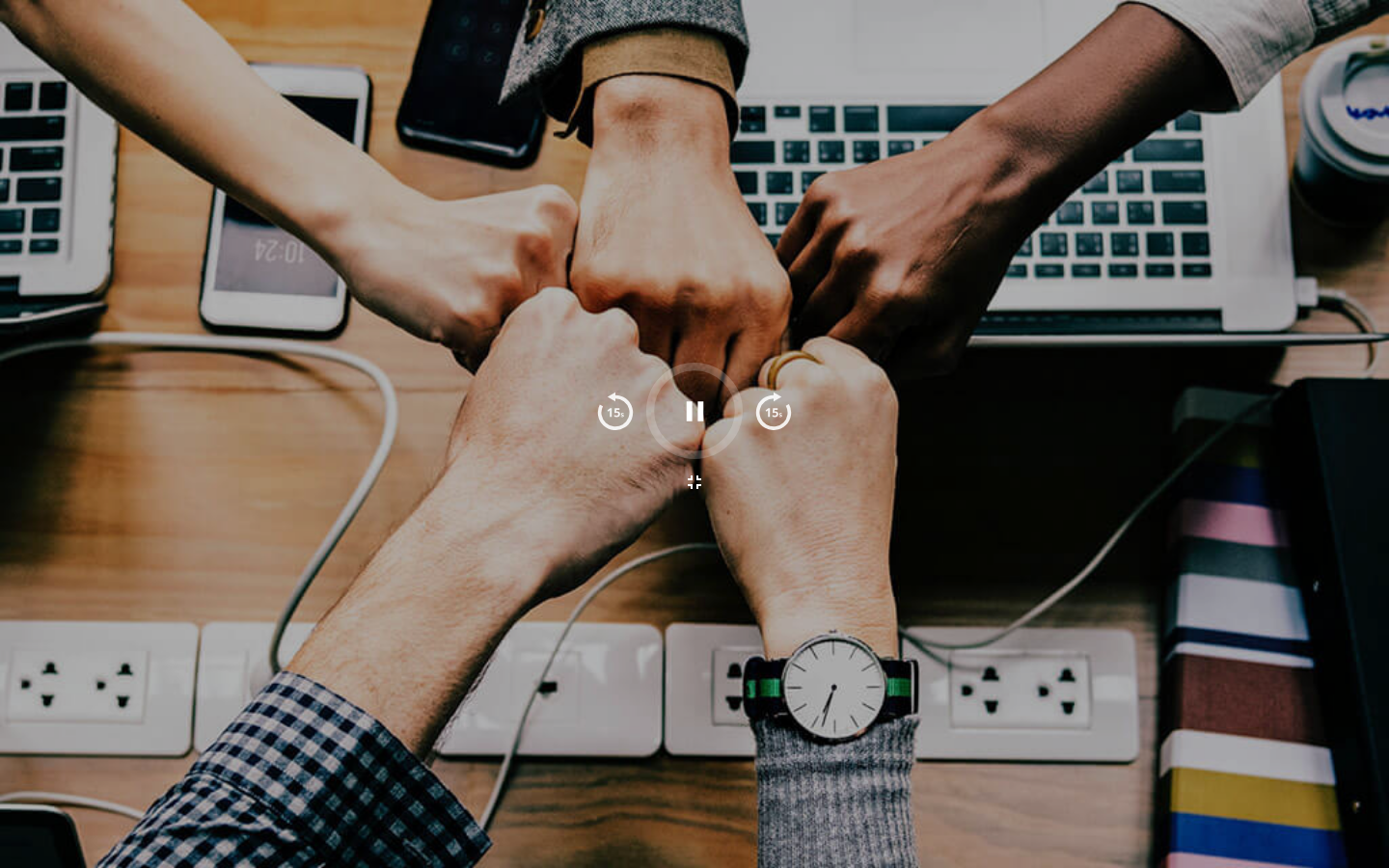
click at [422, 545] on div at bounding box center [694, 434] width 1389 height 868
click at [767, 415] on img "button" at bounding box center [773, 411] width 39 height 39
click at [606, 409] on img "button" at bounding box center [615, 411] width 39 height 39
click at [690, 662] on div at bounding box center [694, 434] width 1389 height 868
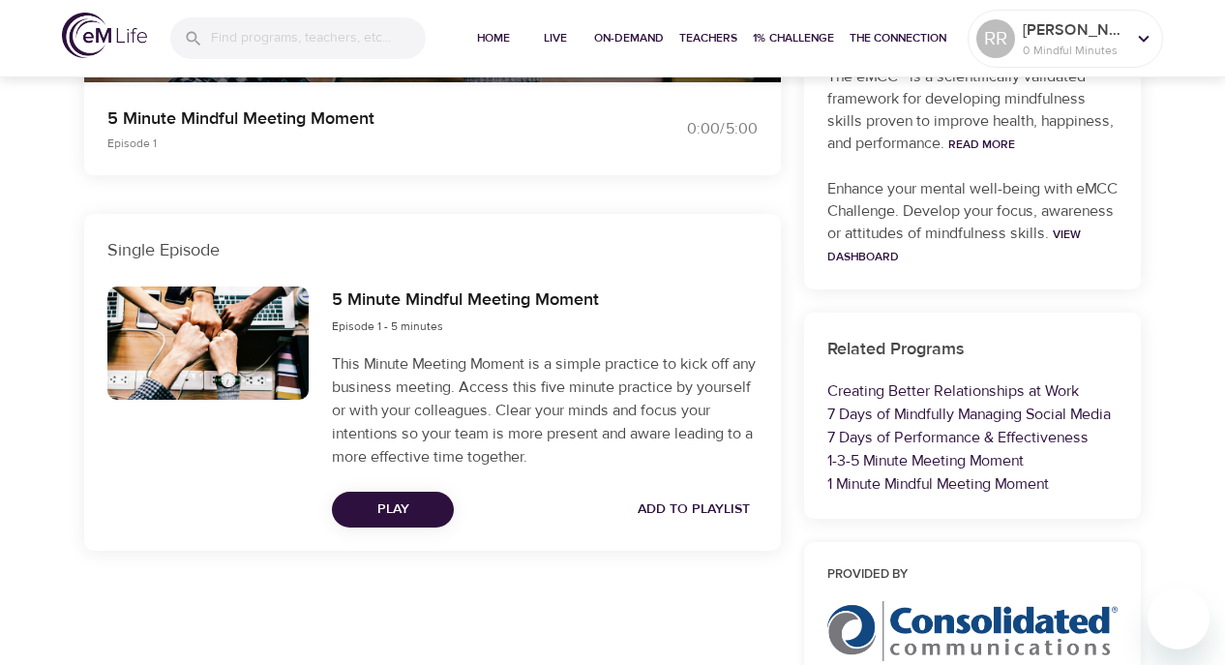
scroll to position [520, 0]
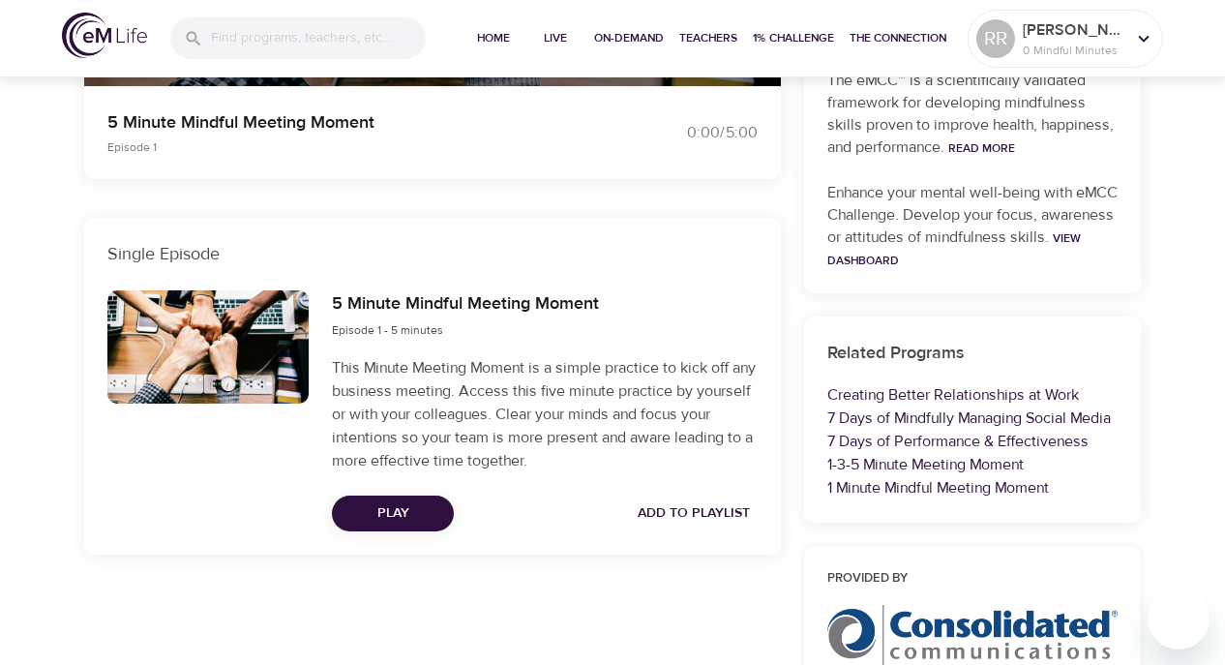
click at [421, 503] on span "Play" at bounding box center [392, 513] width 91 height 24
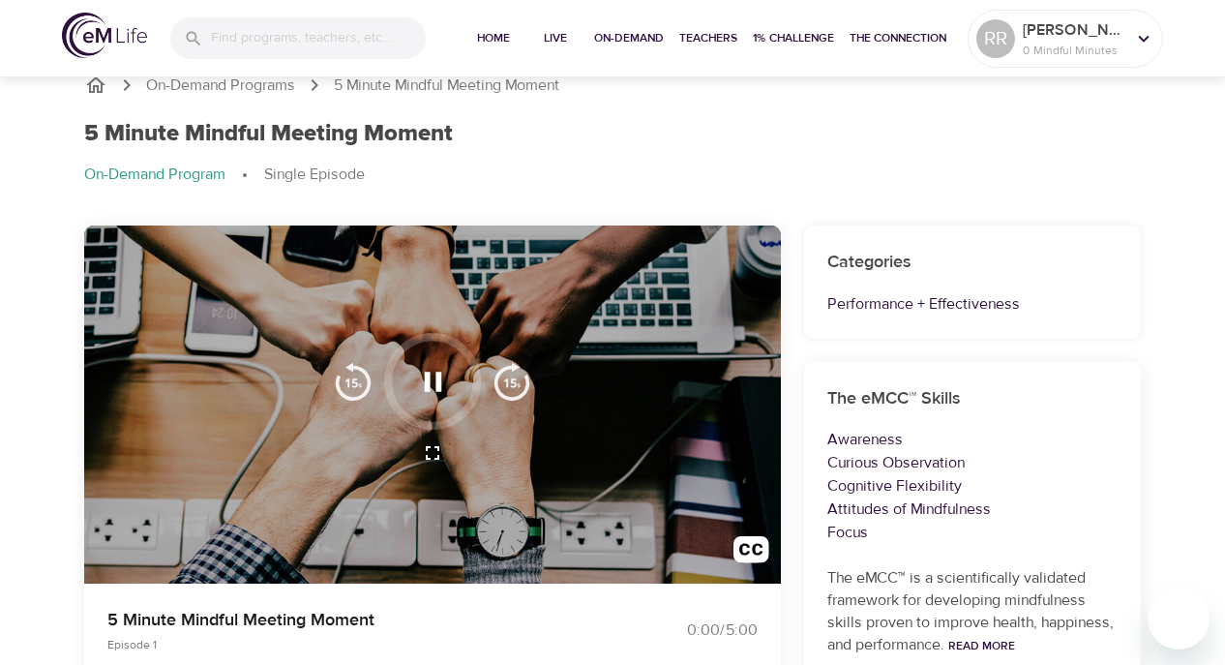
scroll to position [0, 0]
